Goal: Navigation & Orientation: Find specific page/section

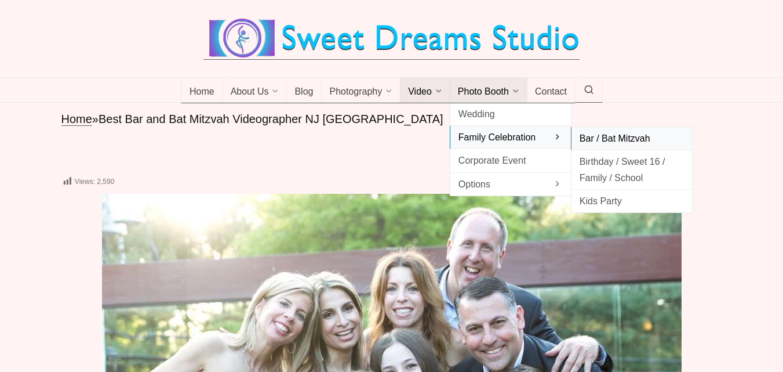
click at [596, 135] on span "Bar / Bat Mitzvah" at bounding box center [632, 138] width 104 height 16
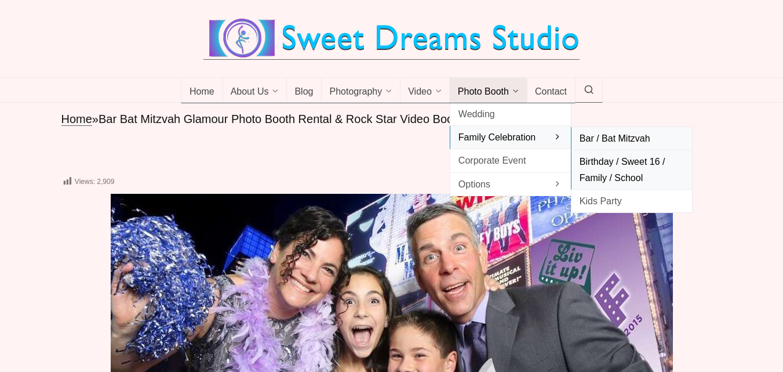
click at [604, 161] on span "Birthday / Sweet 16 / Family / School" at bounding box center [632, 169] width 104 height 31
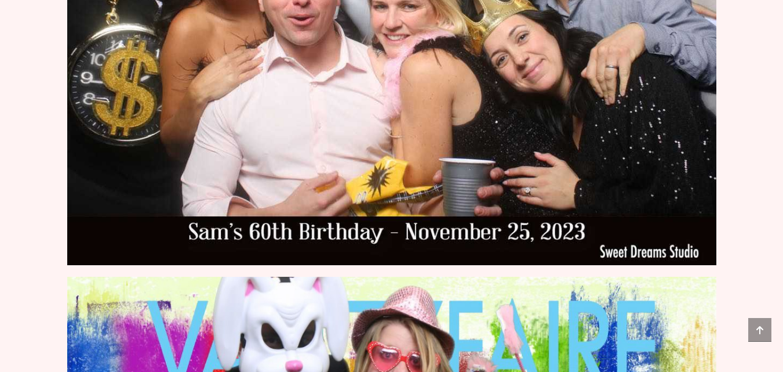
scroll to position [3421, 0]
